Goal: Communication & Community: Answer question/provide support

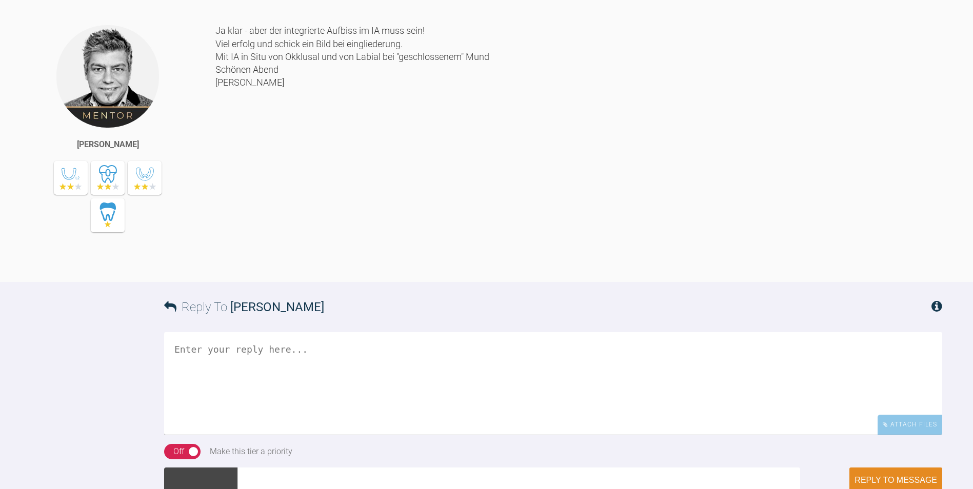
scroll to position [1231, 0]
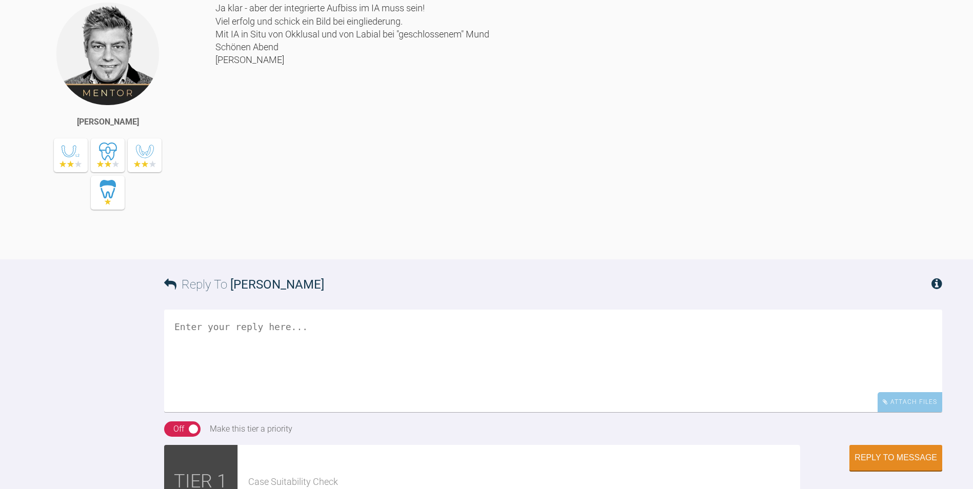
click at [238, 412] on textarea at bounding box center [553, 361] width 778 height 103
type textarea "A"
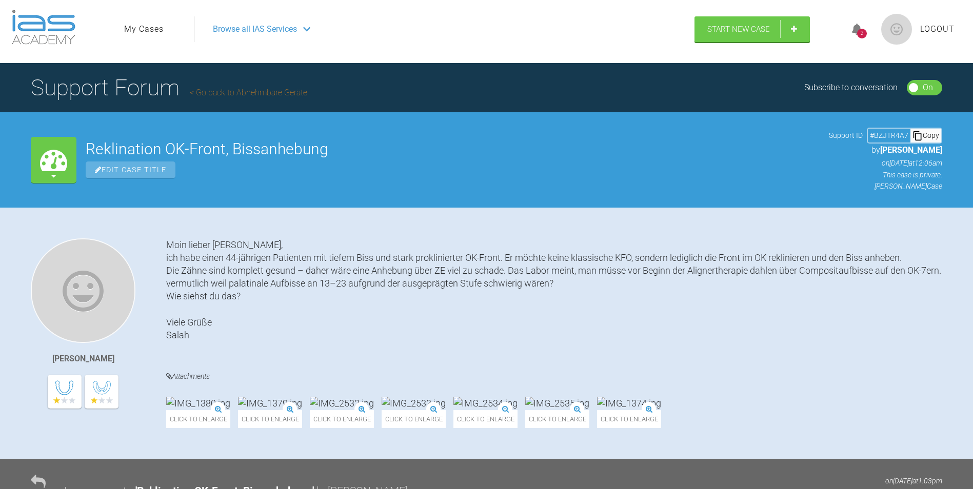
scroll to position [0, 0]
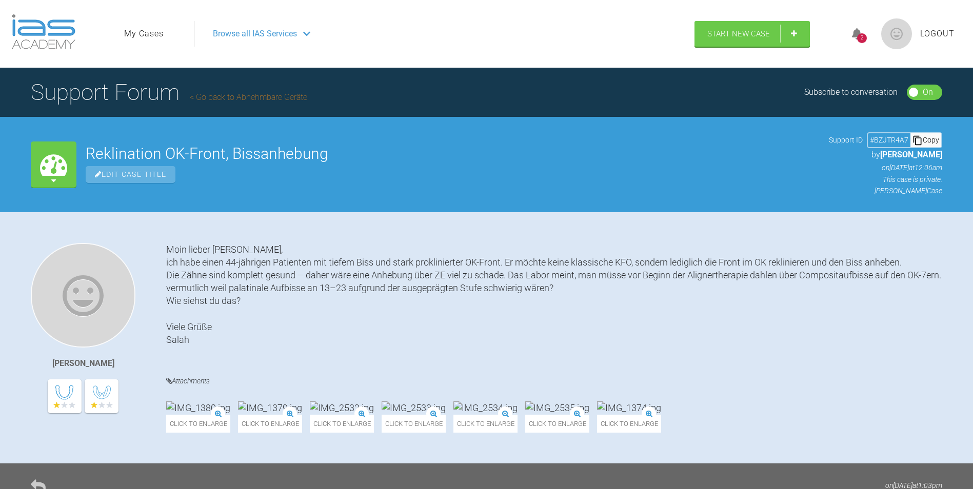
drag, startPoint x: 111, startPoint y: 94, endPoint x: 53, endPoint y: 33, distance: 84.2
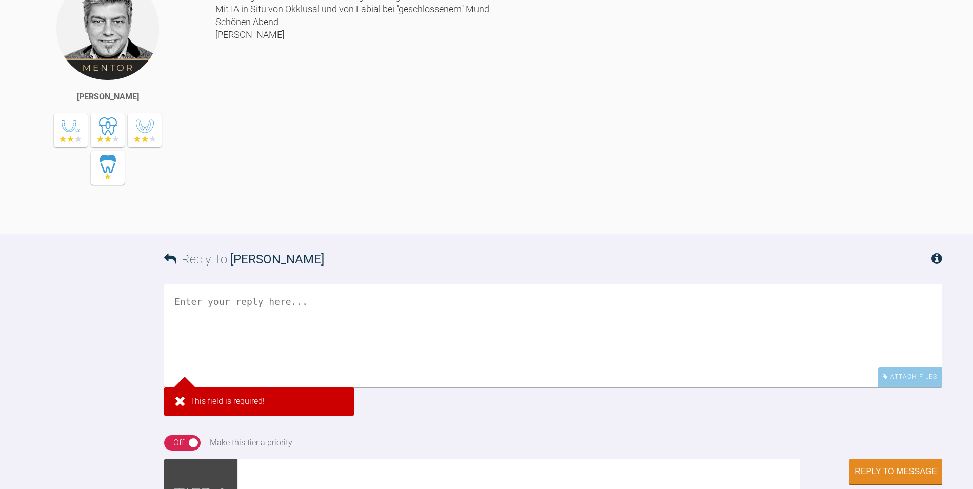
scroll to position [1231, 0]
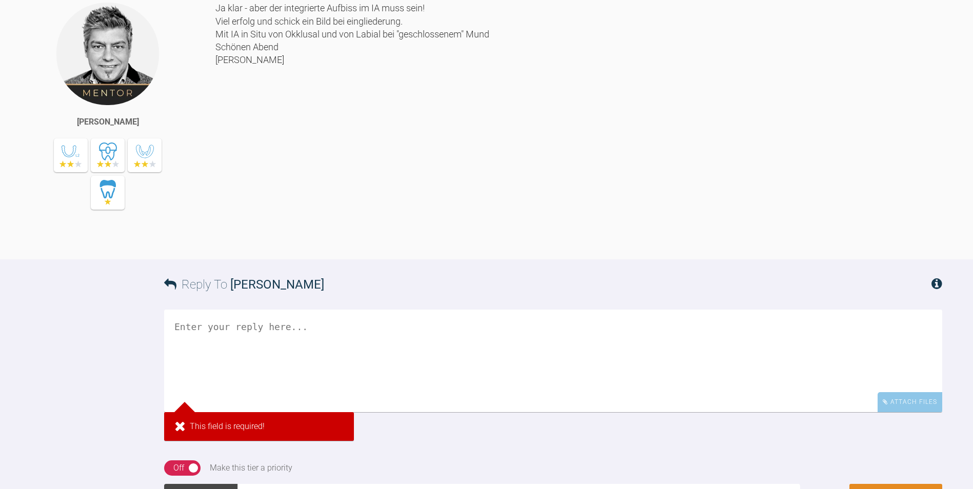
click at [284, 396] on textarea at bounding box center [553, 361] width 778 height 103
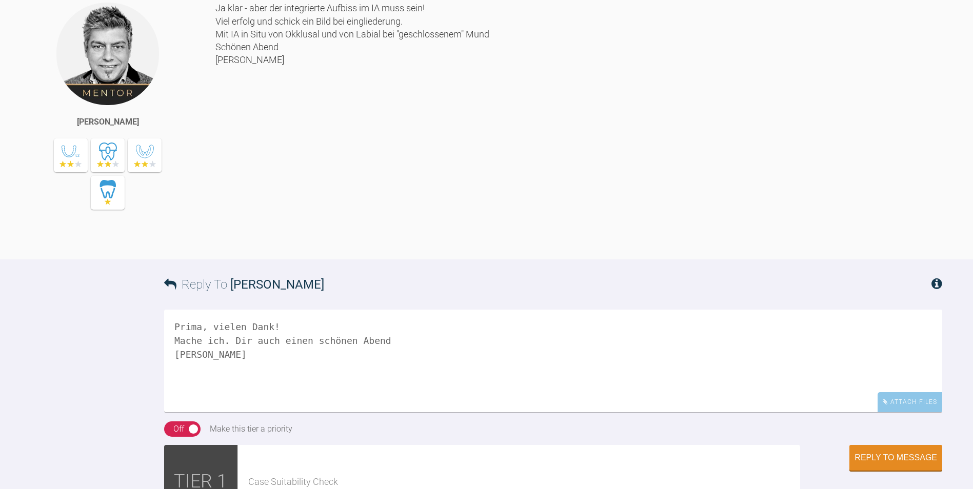
click at [380, 412] on textarea "Prima, vielen Dank! Mache ich. Dir auch einen schönen Abend Salah" at bounding box center [553, 361] width 778 height 103
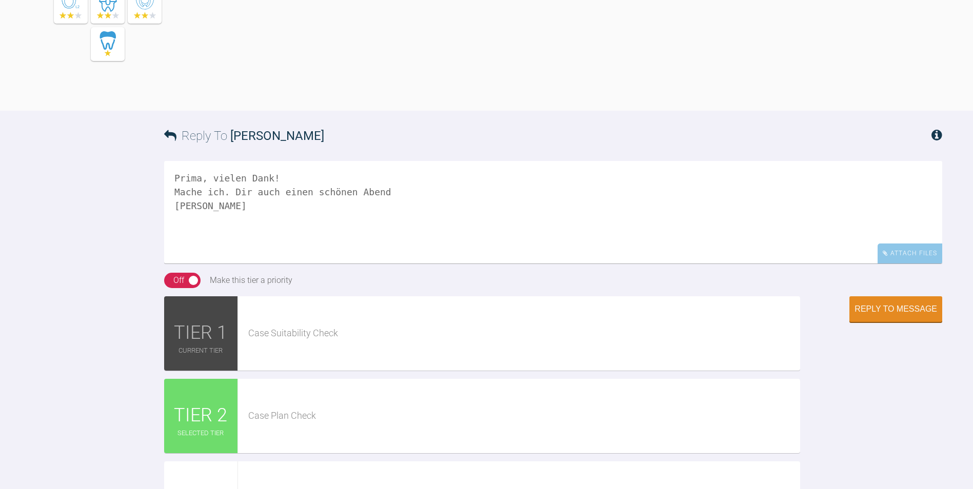
scroll to position [1384, 0]
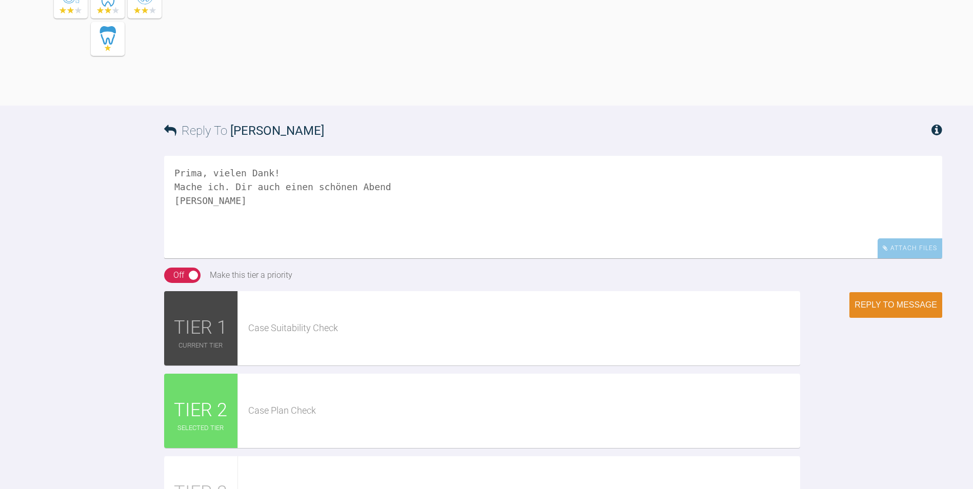
type textarea "Prima, vielen Dank! Mache ich. Dir auch einen schönen Abend Salah"
click at [890, 318] on button "Reply to Message" at bounding box center [895, 305] width 93 height 26
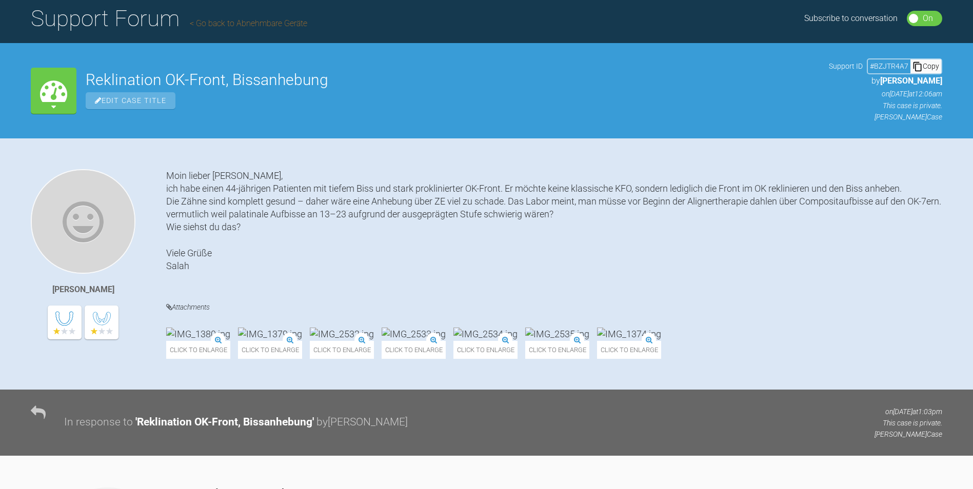
scroll to position [0, 0]
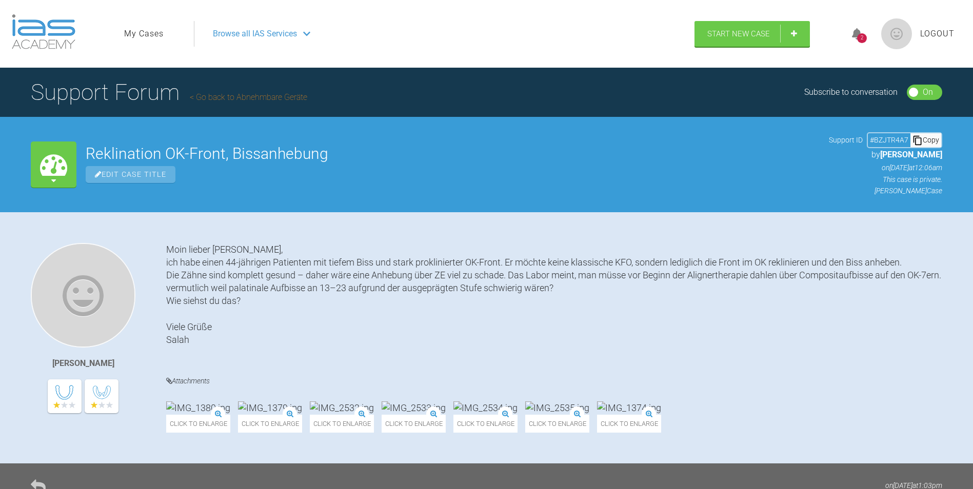
click at [943, 38] on span "Logout" at bounding box center [937, 33] width 34 height 13
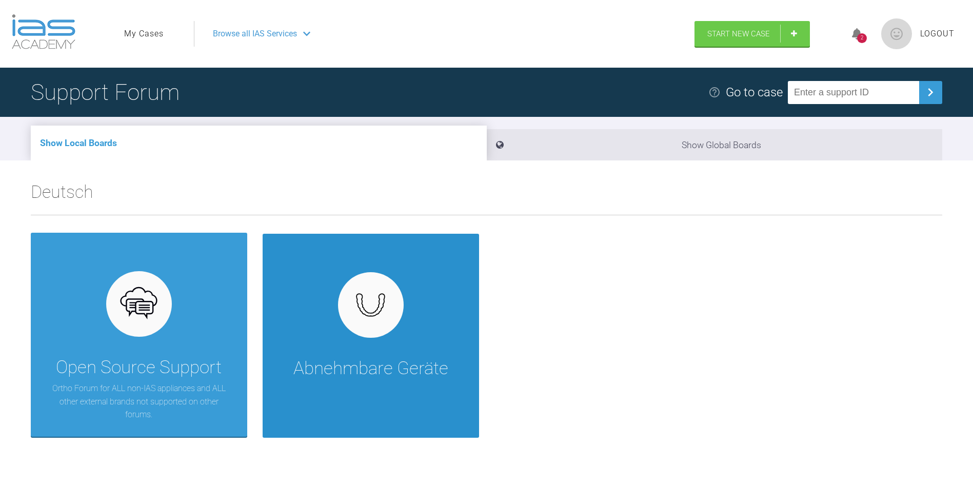
click at [356, 318] on img at bounding box center [370, 305] width 39 height 30
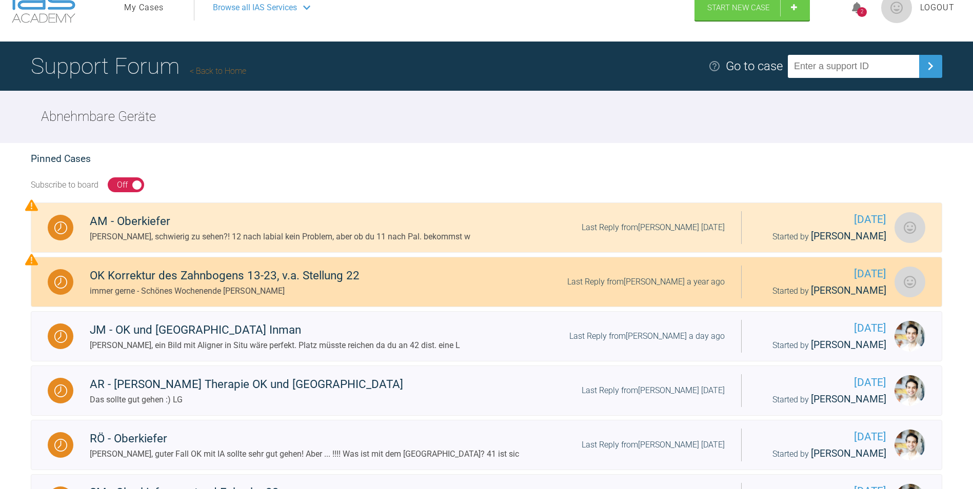
scroll to position [51, 0]
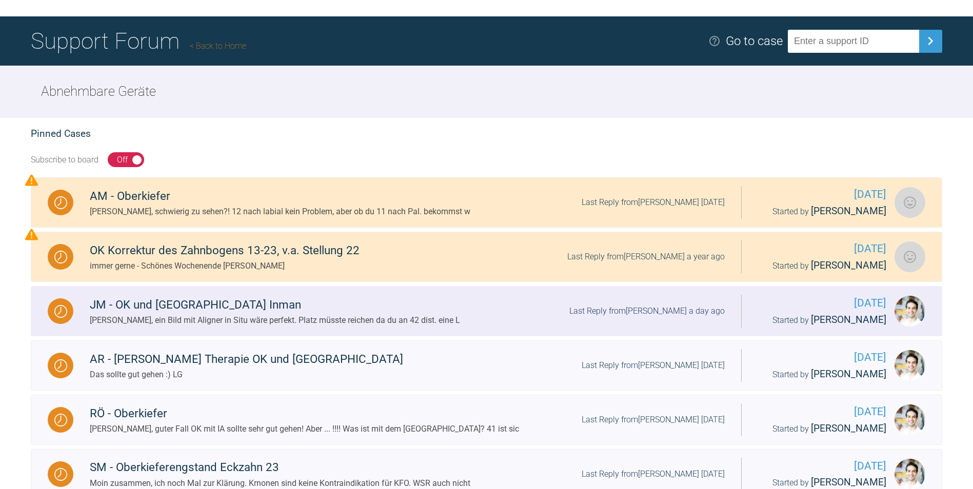
click at [408, 302] on div "JM - OK und UK Inman" at bounding box center [275, 305] width 370 height 18
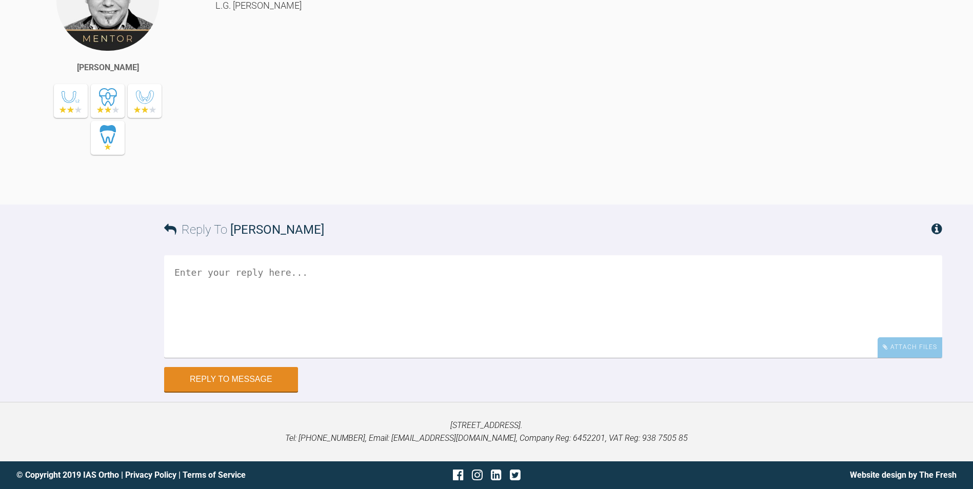
scroll to position [1384, 0]
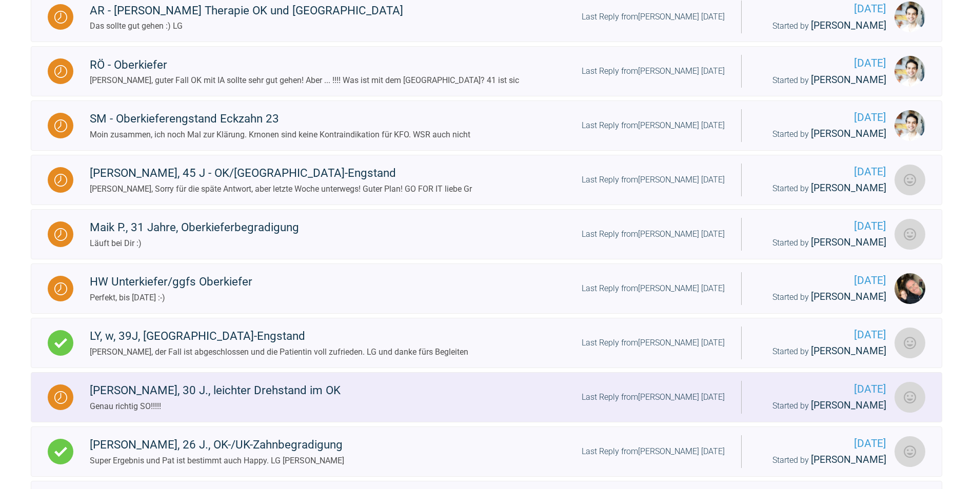
scroll to position [461, 0]
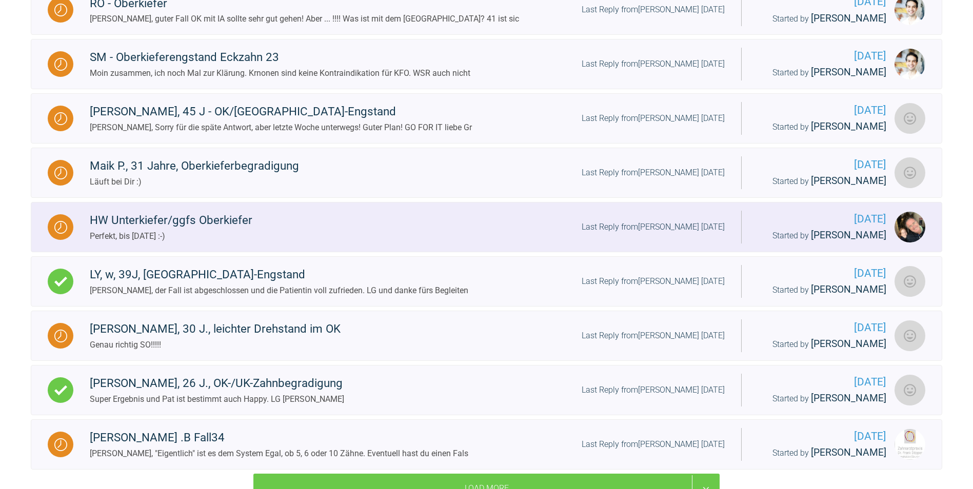
click at [227, 233] on div "Perfekt, bis morgen :-)" at bounding box center [171, 236] width 163 height 13
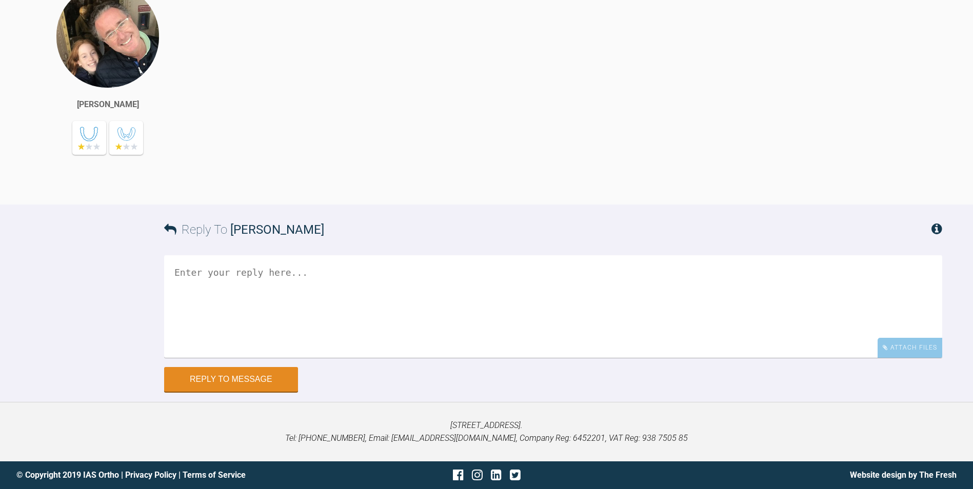
scroll to position [2636, 0]
